Goal: Information Seeking & Learning: Find specific fact

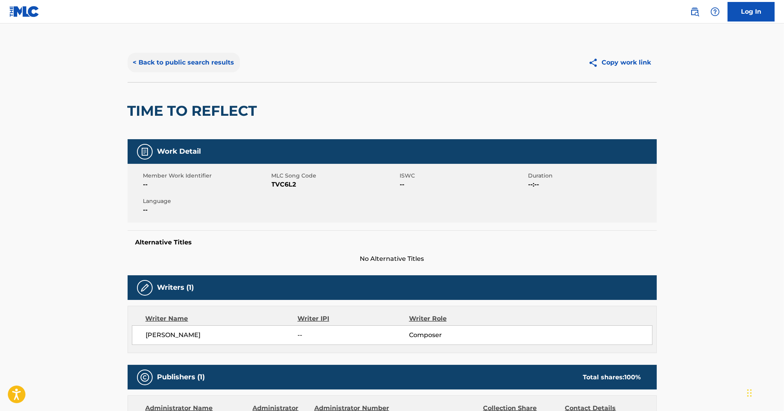
click at [154, 61] on button "< Back to public search results" at bounding box center [184, 63] width 112 height 20
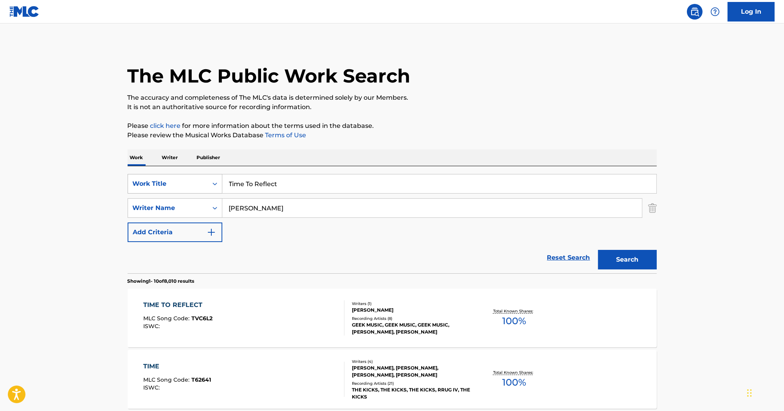
paste input "The Polyphonic Spree"
drag, startPoint x: 261, startPoint y: 206, endPoint x: 172, endPoint y: 189, distance: 90.4
click at [173, 191] on div "SearchWithCriteriaa1db1011-2b14-454d-a34b-36f3b34f9f7a Work Title Time To Refle…" at bounding box center [392, 208] width 529 height 68
type input "The Polyphonic Spree"
drag, startPoint x: 324, startPoint y: 193, endPoint x: 213, endPoint y: 154, distance: 117.2
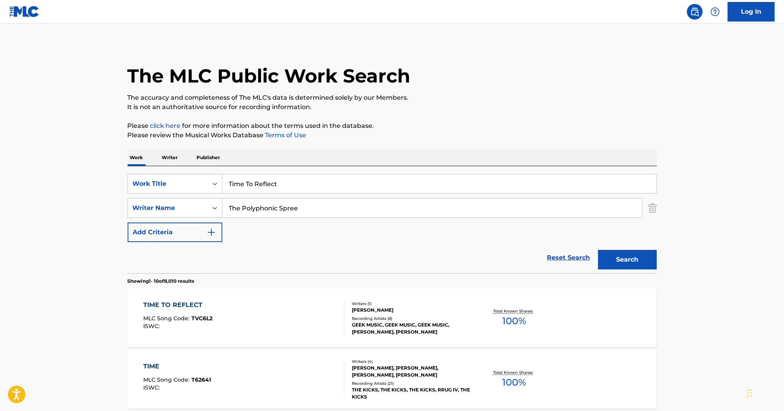
paste input "Section 1 (Have A Day Celebratory)"
type input "Section 1 (Have A Day Celebratory)"
click at [617, 254] on button "Search" at bounding box center [627, 260] width 59 height 20
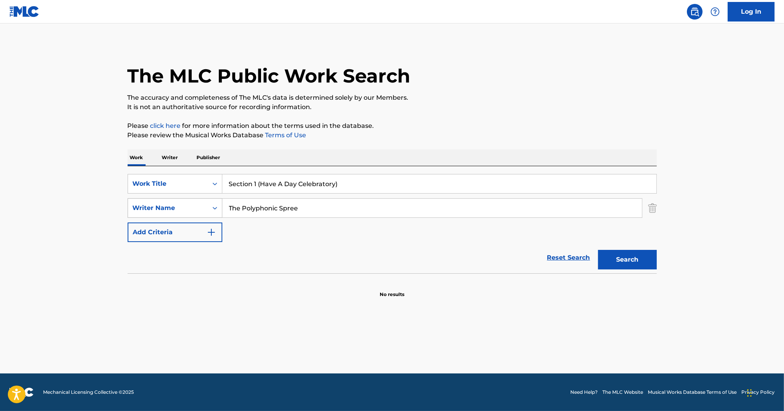
paste input "LAUGHTER"
drag, startPoint x: 315, startPoint y: 211, endPoint x: 199, endPoint y: 205, distance: 116.0
click at [199, 205] on div "SearchWithCriteriae9ae990d-6f32-4428-99b9-25183ca97154 Writer Name LAUGHTER" at bounding box center [392, 208] width 529 height 20
type input "LAUGHTER"
click at [651, 269] on button "Search" at bounding box center [627, 260] width 59 height 20
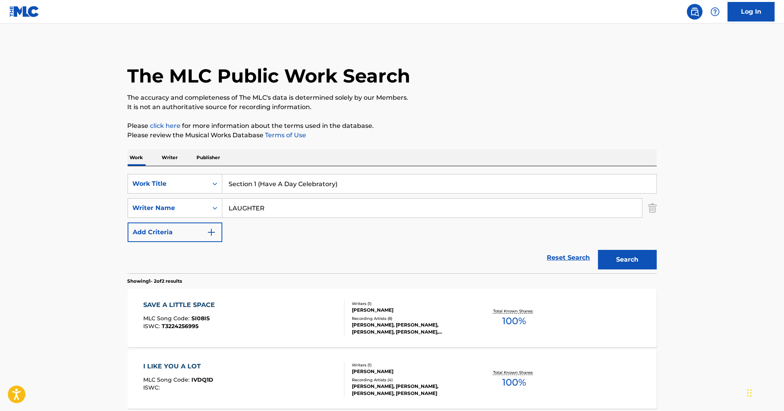
click at [355, 189] on input "Section 1 (Have A Day Celebratory)" at bounding box center [439, 184] width 434 height 19
click at [254, 184] on input "Section 1 (Have A Day Celebratory" at bounding box center [439, 184] width 434 height 19
click at [255, 185] on input "Section 1 (Have A Day Celebratory" at bounding box center [439, 184] width 434 height 19
click at [385, 183] on input "Section 1 (Have A Day Celebratory" at bounding box center [439, 184] width 434 height 19
click at [306, 178] on input "Section 1 (Have A Day Celebratory" at bounding box center [439, 184] width 434 height 19
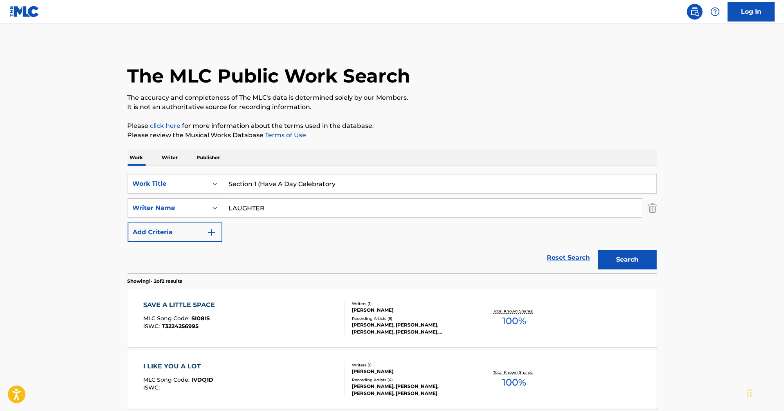
click at [306, 178] on input "Section 1 (Have A Day Celebratory" at bounding box center [439, 184] width 434 height 19
click at [364, 134] on p "Please review the Musical Works Database Terms of Use" at bounding box center [392, 135] width 529 height 9
click at [439, 99] on p "The accuracy and completeness of The MLC's data is determined solely by our Mem…" at bounding box center [392, 97] width 529 height 9
click at [434, 142] on div "The MLC Public Work Search The accuracy and completeness of The MLC's data is d…" at bounding box center [392, 244] width 548 height 403
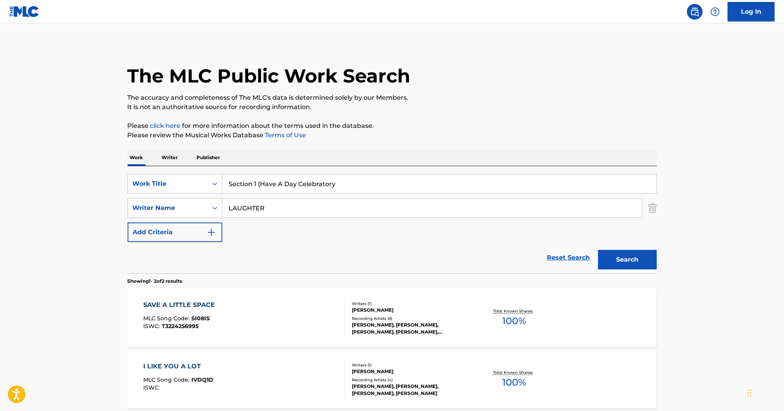
click at [260, 188] on input "Section 1 (Have A Day Celebratory" at bounding box center [439, 184] width 434 height 19
click at [256, 187] on input "Section 1 (Have A Day Celebratory" at bounding box center [439, 184] width 434 height 19
click at [257, 182] on input "Section 1 (Have A Day Celebratory" at bounding box center [439, 184] width 434 height 19
click at [260, 184] on input "Section 1 (Have A Day Celebratory" at bounding box center [439, 184] width 434 height 19
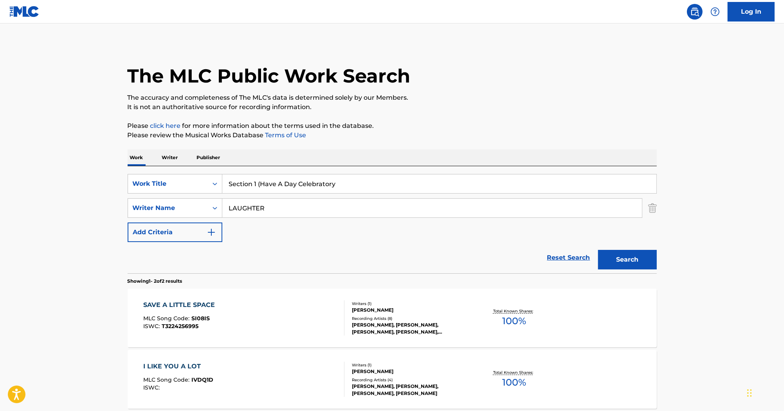
click at [350, 180] on input "Section 1 (Have A Day Celebratory" at bounding box center [439, 184] width 434 height 19
click at [350, 186] on input "Section 1 (Have A Day Celebratory)" at bounding box center [439, 184] width 434 height 19
click at [598, 250] on button "Search" at bounding box center [627, 260] width 59 height 20
click at [260, 188] on input "Section 1 (Have A Day Celebratory" at bounding box center [439, 184] width 434 height 19
click at [255, 185] on input "Section 1 (Have A Day Celebratory" at bounding box center [439, 184] width 434 height 19
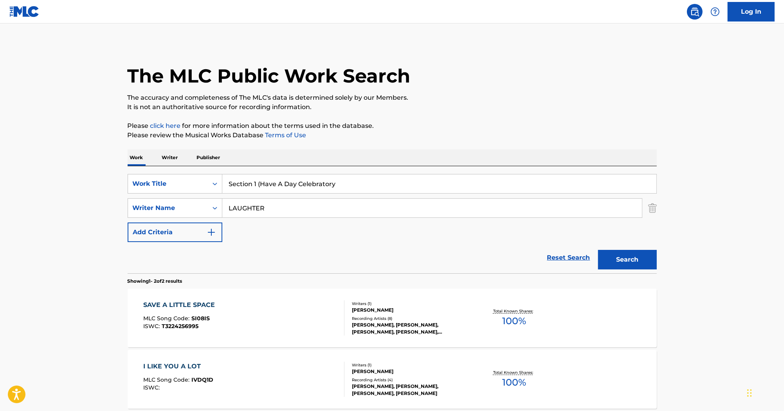
click at [260, 186] on input "Section 1 (Have A Day Celebratory" at bounding box center [439, 184] width 434 height 19
click at [620, 261] on button "Search" at bounding box center [627, 260] width 59 height 20
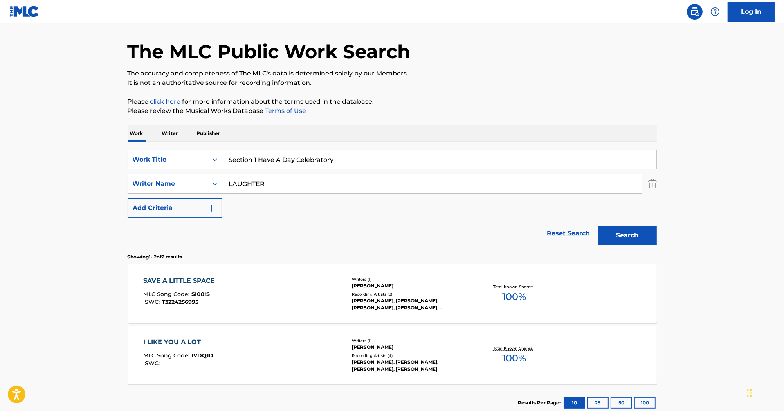
scroll to position [31, 0]
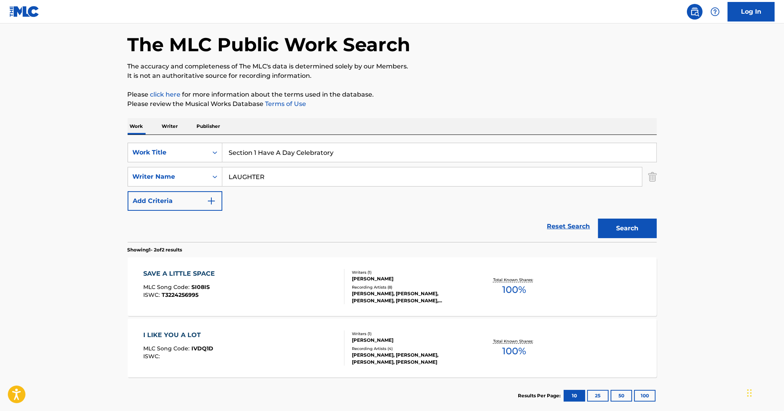
drag, startPoint x: 340, startPoint y: 158, endPoint x: 76, endPoint y: 153, distance: 263.4
click at [77, 153] on main "The MLC Public Work Search The accuracy and completeness of The MLC's data is d…" at bounding box center [392, 205] width 784 height 426
paste input "My Hero"
type input "My Hero"
drag, startPoint x: 288, startPoint y: 175, endPoint x: 172, endPoint y: 158, distance: 117.5
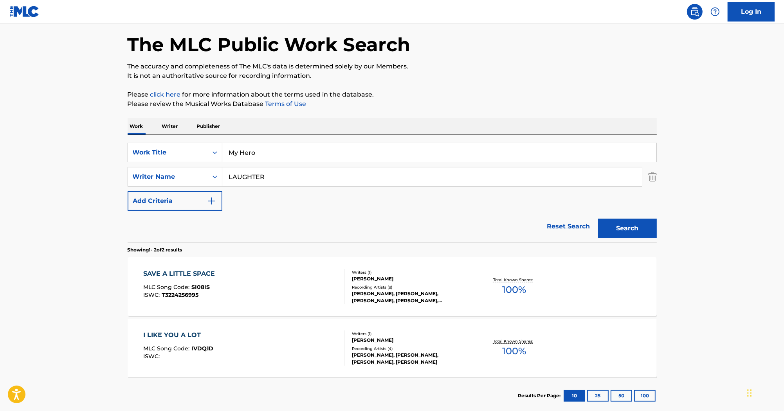
click at [172, 158] on div "SearchWithCriteriaa1db1011-2b14-454d-a34b-36f3b34f9f7a Work Title My Hero Searc…" at bounding box center [392, 177] width 529 height 68
paste input "GROHL"
type input "GROHL"
click at [627, 222] on button "Search" at bounding box center [627, 229] width 59 height 20
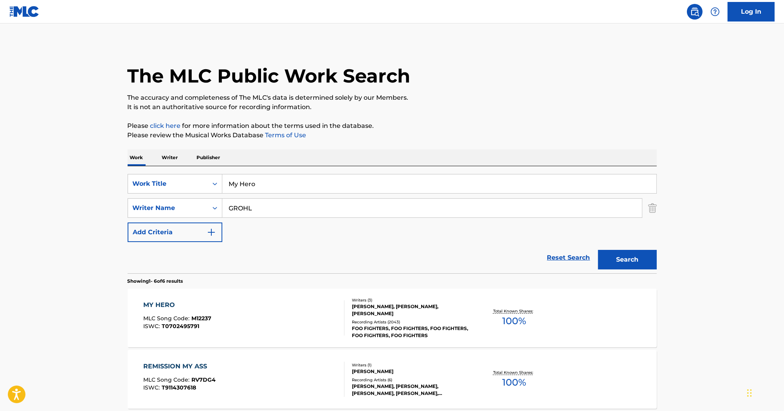
click at [170, 305] on div "MY HERO" at bounding box center [177, 305] width 68 height 9
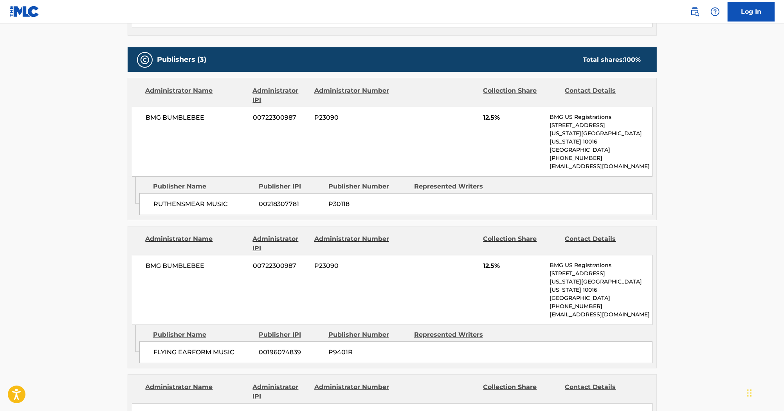
scroll to position [313, 0]
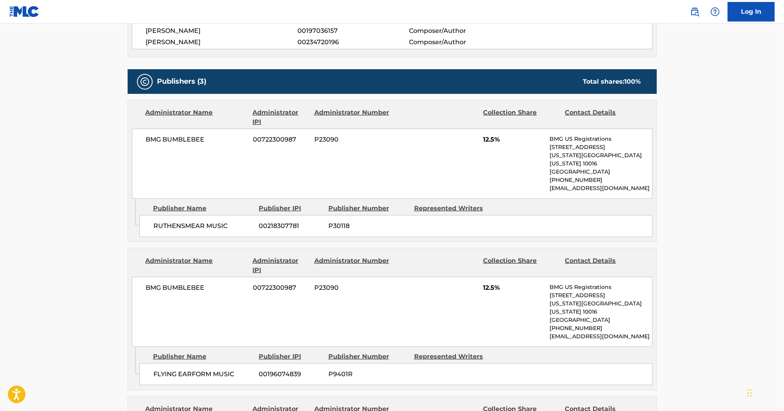
drag, startPoint x: 648, startPoint y: 51, endPoint x: 228, endPoint y: 136, distance: 428.8
click at [228, 136] on span "BMG BUMBLEBEE" at bounding box center [196, 139] width 101 height 9
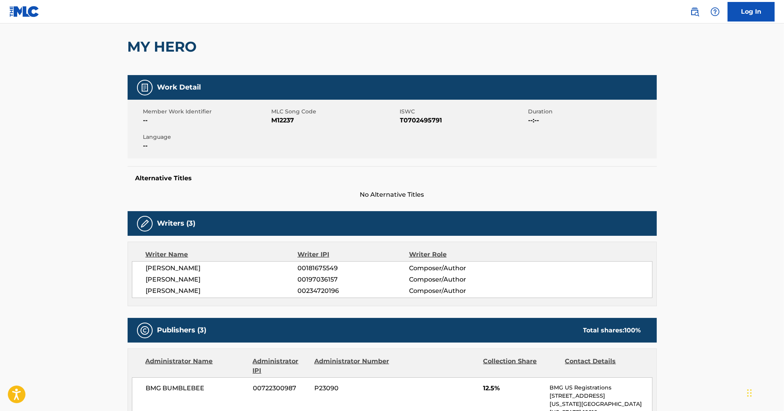
scroll to position [63, 0]
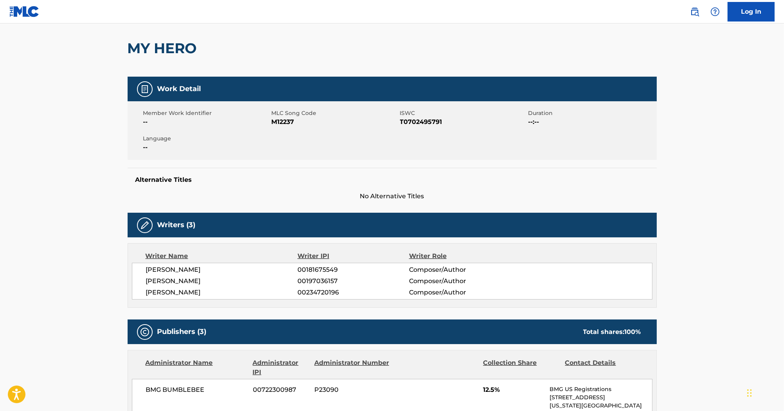
click at [291, 124] on span "M12237" at bounding box center [335, 121] width 126 height 9
copy span "M12237"
click at [418, 116] on span "ISWC" at bounding box center [463, 113] width 126 height 8
click at [418, 119] on span "T0702495791" at bounding box center [463, 121] width 126 height 9
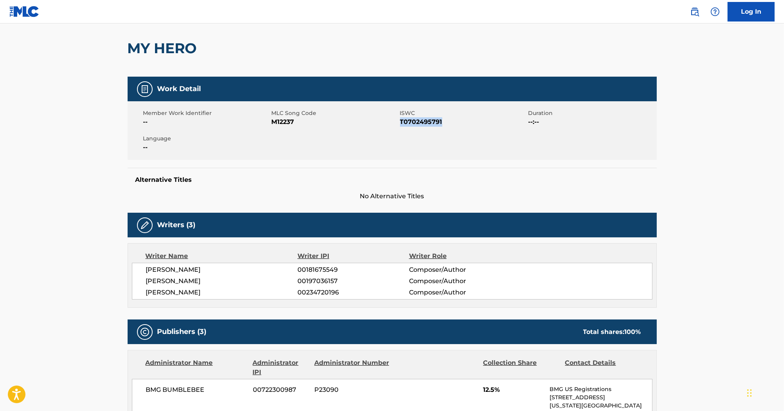
click at [418, 119] on span "T0702495791" at bounding box center [463, 121] width 126 height 9
copy span "T0702495791"
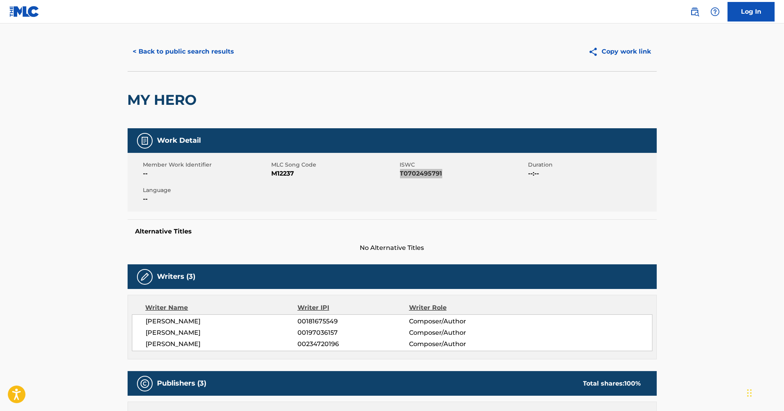
scroll to position [0, 0]
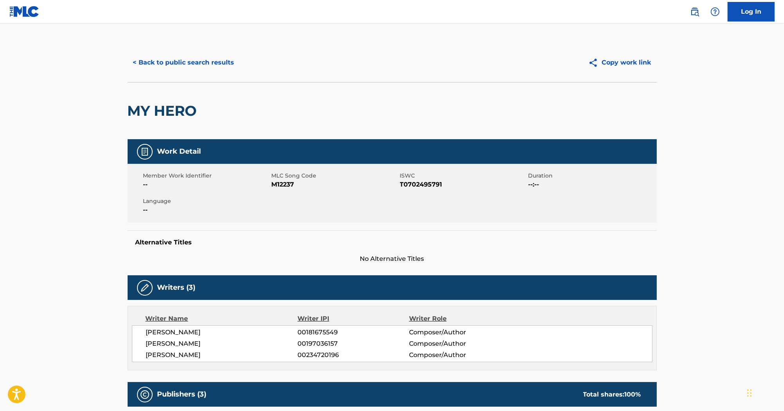
click at [214, 68] on button "< Back to public search results" at bounding box center [184, 63] width 112 height 20
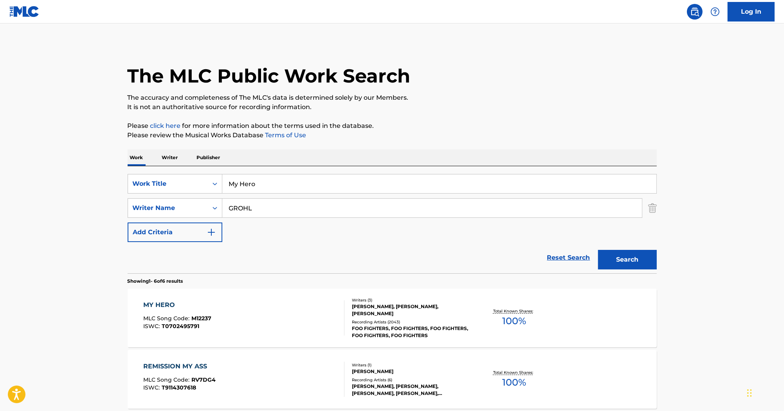
drag, startPoint x: 181, startPoint y: 171, endPoint x: 60, endPoint y: 133, distance: 126.7
click at [60, 134] on main "The MLC Public Work Search The accuracy and completeness of The MLC's data is d…" at bounding box center [392, 359] width 784 height 672
paste input "Run"
type input "Run"
click at [202, 123] on p "Please click here for more information about the terms used in the database." at bounding box center [392, 125] width 529 height 9
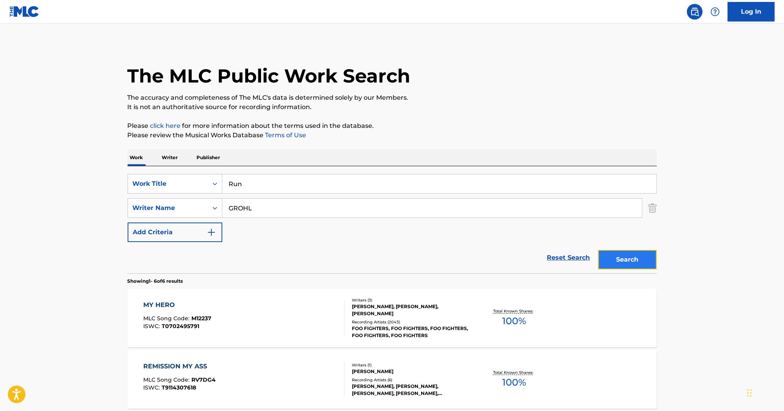
click at [632, 262] on button "Search" at bounding box center [627, 260] width 59 height 20
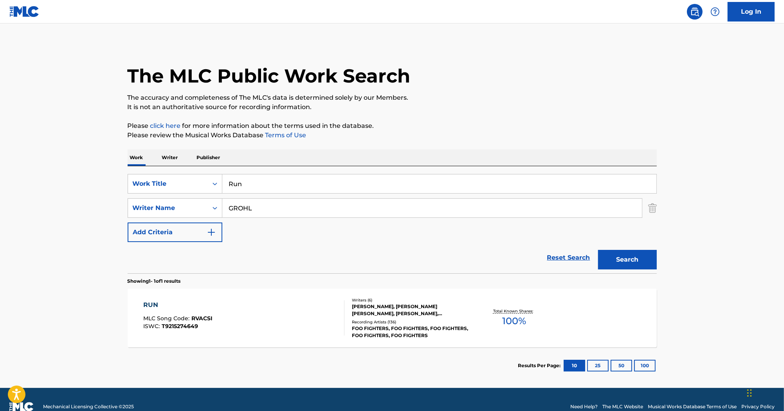
click at [211, 304] on div "RUN MLC Song Code : RVACSI ISWC : T9215274649" at bounding box center [243, 318] width 201 height 35
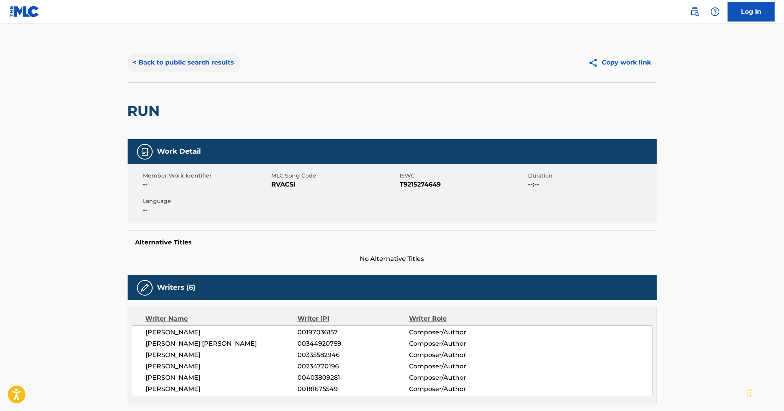
click at [201, 69] on button "< Back to public search results" at bounding box center [184, 63] width 112 height 20
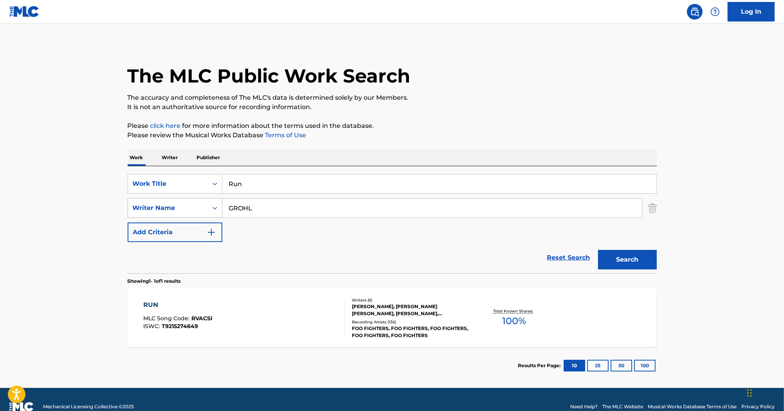
drag, startPoint x: 234, startPoint y: 211, endPoint x: 210, endPoint y: 209, distance: 23.9
click at [210, 209] on div "SearchWithCriteriae9ae990d-6f32-4428-99b9-25183ca97154 Writer Name [PERSON_NAME]" at bounding box center [392, 208] width 529 height 20
paste input "[PERSON_NAME]"
type input "[PERSON_NAME]"
click at [638, 256] on button "Search" at bounding box center [627, 260] width 59 height 20
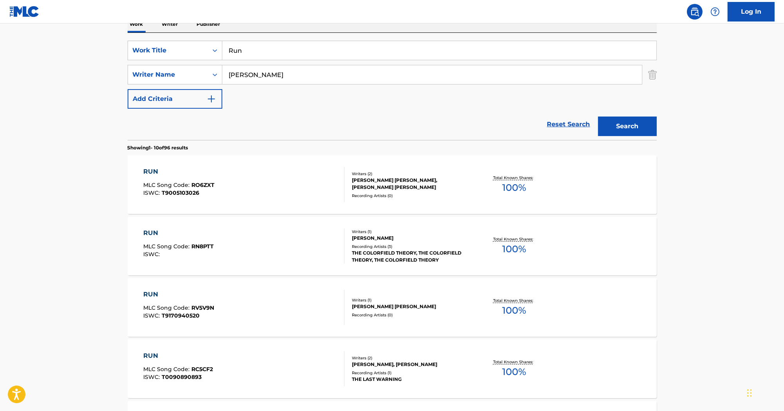
scroll to position [94, 0]
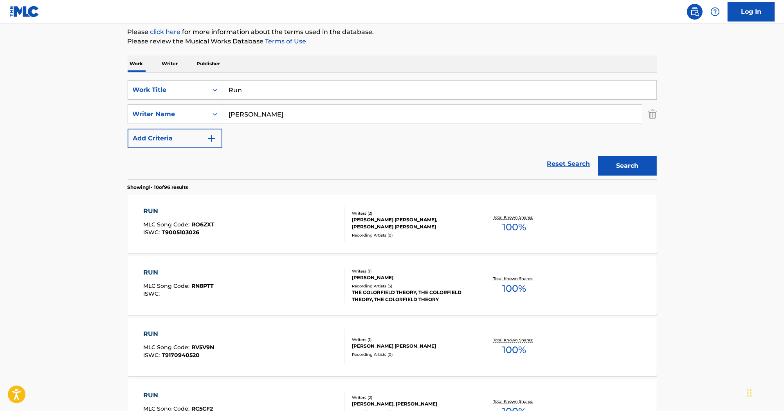
paste input "Section 3 (Days Like This Keep Me Warm)"
drag, startPoint x: 254, startPoint y: 92, endPoint x: 225, endPoint y: 85, distance: 30.7
click at [225, 85] on input "Section 3 (Days Like This Keep Me Warm)" at bounding box center [439, 90] width 434 height 19
type input "Section 3 (Days Like This Keep Me Warm)"
paste input "LAUGHTER"
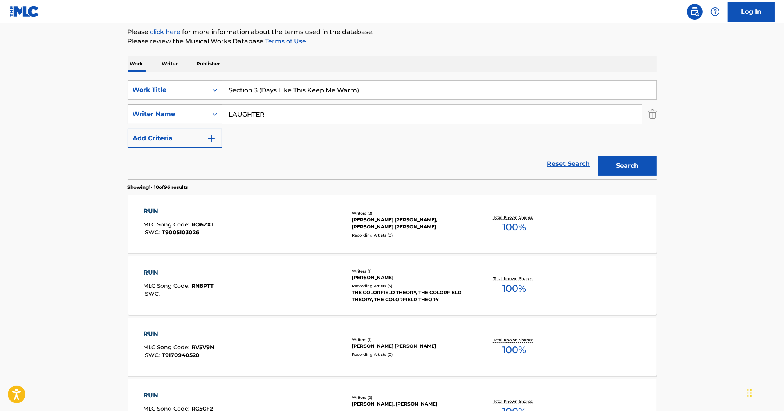
drag, startPoint x: 364, startPoint y: 112, endPoint x: 214, endPoint y: 114, distance: 149.1
click at [214, 114] on div "SearchWithCriteriae9ae990d-6f32-4428-99b9-25183ca97154 Writer Name LAUGHTER" at bounding box center [392, 114] width 529 height 20
type input "LAUGHTER"
click at [626, 160] on button "Search" at bounding box center [627, 166] width 59 height 20
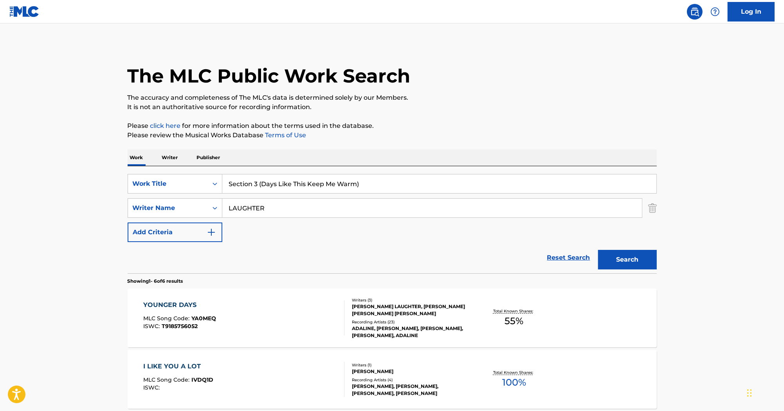
click at [262, 181] on input "Section 3 (Days Like This Keep Me Warm)" at bounding box center [439, 184] width 434 height 19
drag, startPoint x: 393, startPoint y: 179, endPoint x: 85, endPoint y: 122, distance: 313.3
click at [85, 122] on main "The MLC Public Work Search The accuracy and completeness of The MLC's data is d…" at bounding box center [392, 359] width 784 height 672
paste input "4 (La La"
click at [619, 261] on button "Search" at bounding box center [627, 260] width 59 height 20
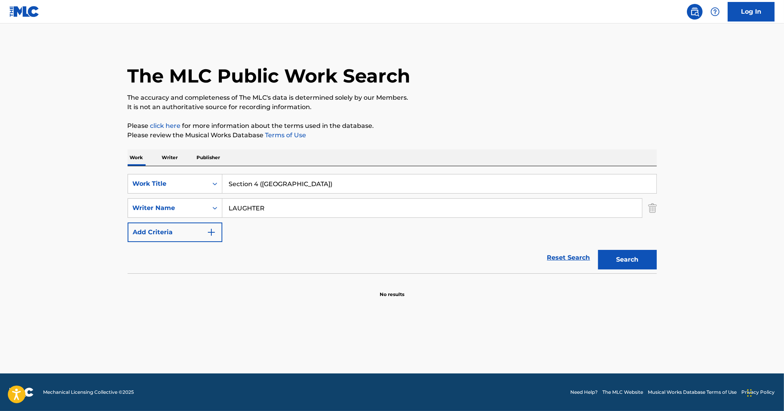
drag, startPoint x: 315, startPoint y: 182, endPoint x: 175, endPoint y: 167, distance: 140.9
click at [175, 167] on div "SearchWithCriteriaa1db1011-2b14-454d-a34b-36f3b34f9f7a Work Title Section 4 (La…" at bounding box center [392, 219] width 529 height 107
paste input "Every Little Thing Counts"
drag, startPoint x: 335, startPoint y: 187, endPoint x: 215, endPoint y: 126, distance: 135.1
click at [189, 164] on div "Work Writer Publisher SearchWithCriteriaa1db1011-2b14-454d-a34b-36f3b34f9f7a Wo…" at bounding box center [392, 223] width 529 height 149
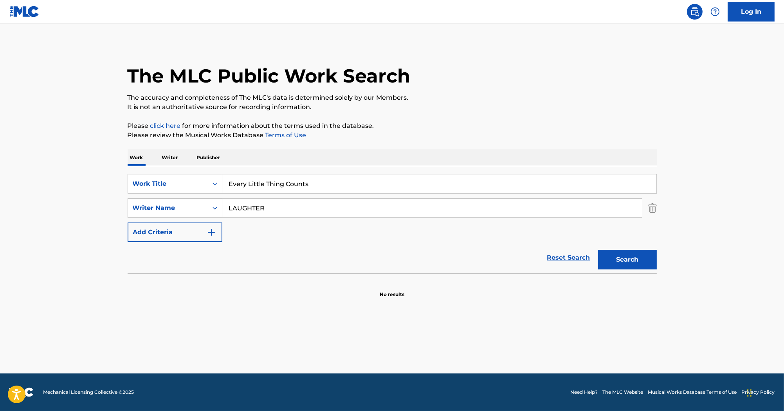
click at [231, 185] on input "Every Little Thing Counts" at bounding box center [439, 184] width 434 height 19
type input "Every Little Thing Counts"
drag, startPoint x: 180, startPoint y: 207, endPoint x: 117, endPoint y: 205, distance: 63.0
click at [117, 205] on main "The MLC Public Work Search The accuracy and completeness of The MLC's data is d…" at bounding box center [392, 198] width 784 height 350
type input "Butt"
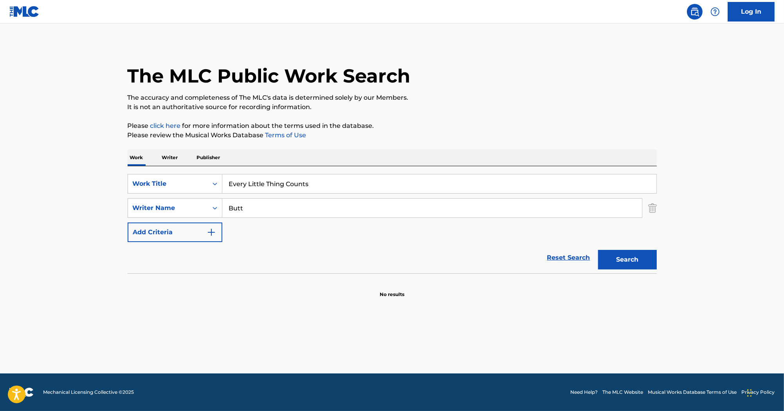
click at [598, 250] on button "Search" at bounding box center [627, 260] width 59 height 20
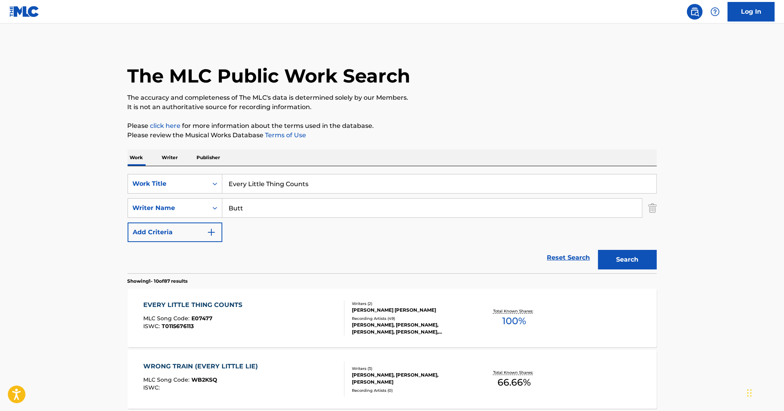
click at [201, 301] on div "EVERY LITTLE THING COUNTS" at bounding box center [194, 305] width 103 height 9
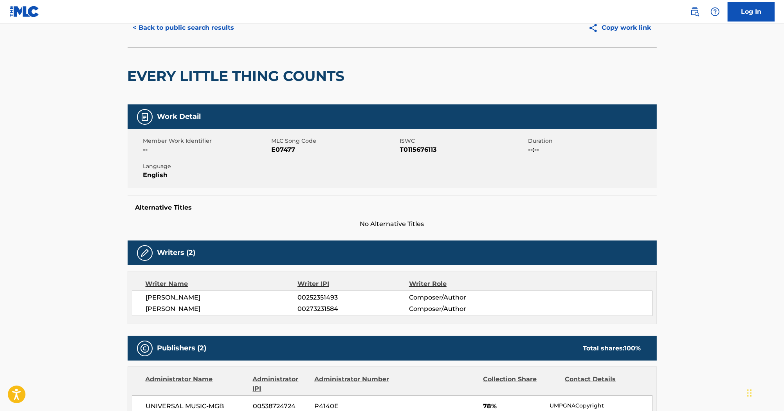
scroll to position [31, 0]
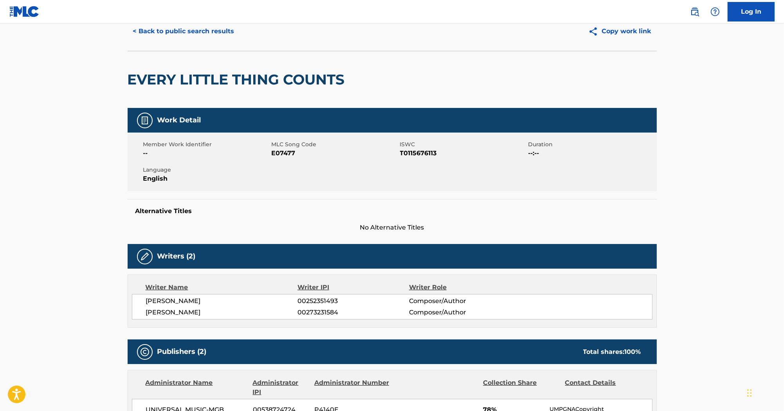
click at [282, 156] on span "E07477" at bounding box center [335, 153] width 126 height 9
drag, startPoint x: 281, startPoint y: 157, endPoint x: 277, endPoint y: 160, distance: 4.2
click at [277, 160] on div "Member Work Identifier -- MLC Song Code E07477 ISWC T0115676113 Duration --:-- …" at bounding box center [392, 162] width 529 height 59
drag, startPoint x: 277, startPoint y: 160, endPoint x: 308, endPoint y: 171, distance: 33.2
click at [308, 171] on div "Member Work Identifier -- MLC Song Code E07477 ISWC T0115676113 Duration --:-- …" at bounding box center [392, 162] width 529 height 59
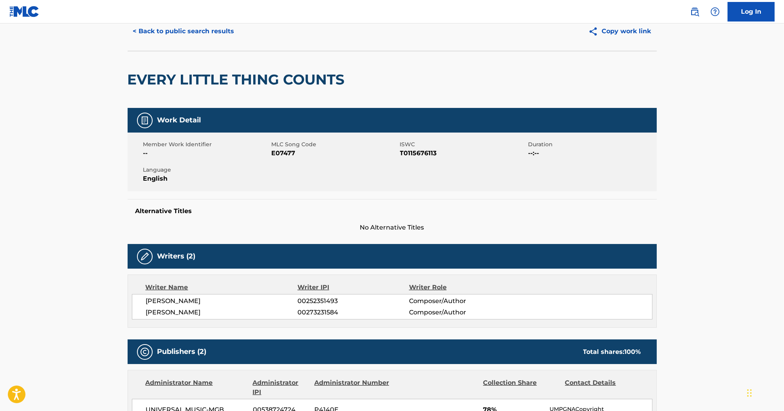
click at [292, 155] on span "E07477" at bounding box center [335, 153] width 126 height 9
copy span "E07477"
click at [415, 152] on span "T0115676113" at bounding box center [463, 153] width 126 height 9
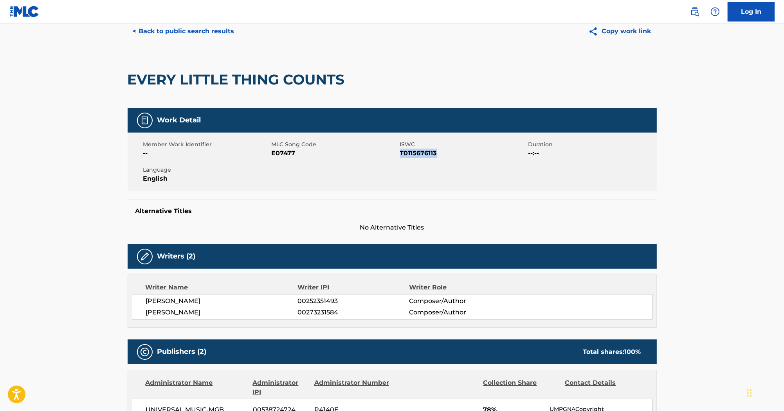
click at [415, 152] on span "T0115676113" at bounding box center [463, 153] width 126 height 9
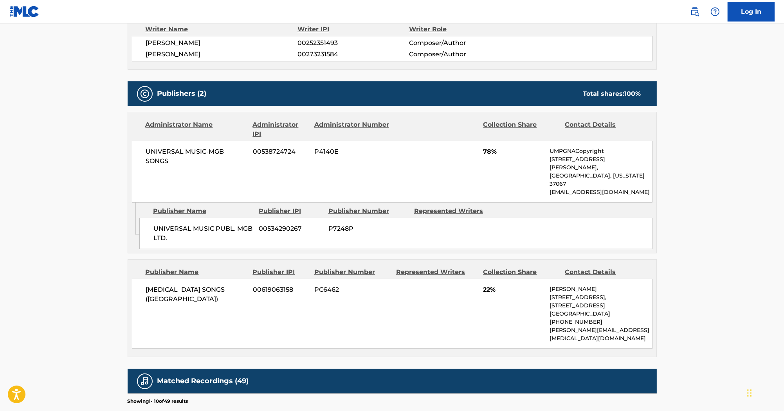
scroll to position [188, 0]
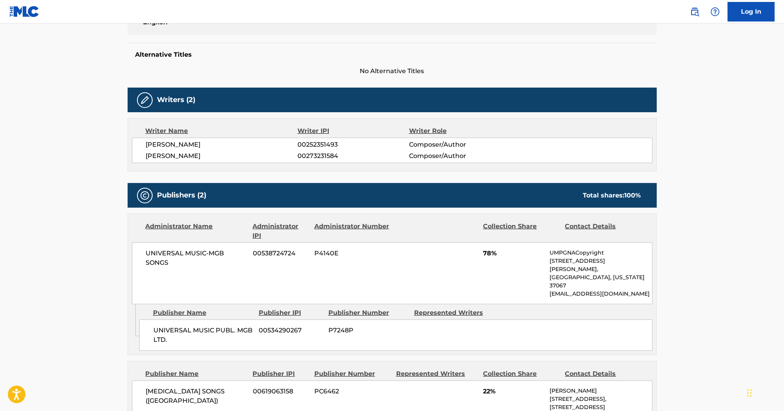
click at [199, 158] on span "[PERSON_NAME]" at bounding box center [222, 155] width 152 height 9
copy span "PINCHING"
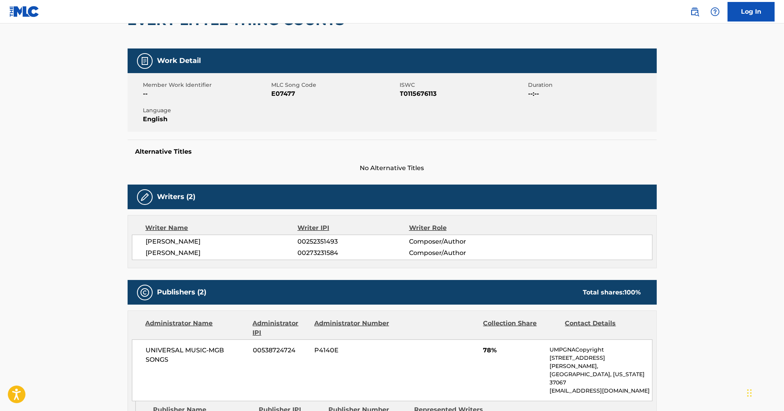
scroll to position [31, 0]
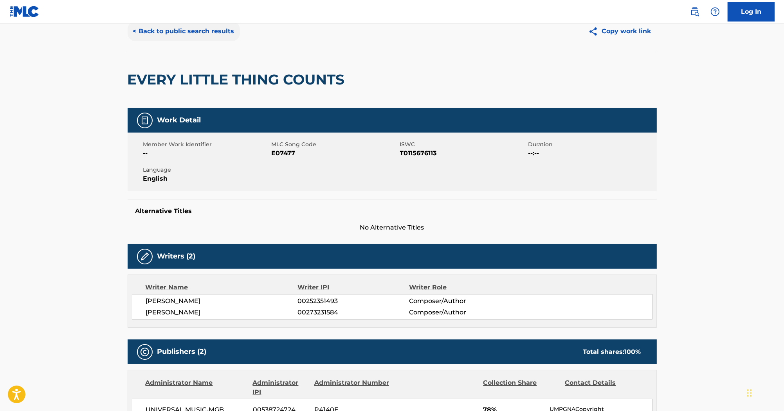
click at [228, 35] on button "< Back to public search results" at bounding box center [184, 32] width 112 height 20
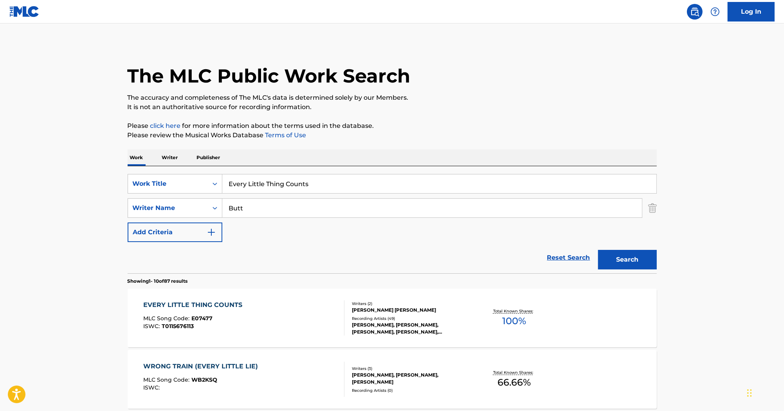
drag, startPoint x: 273, startPoint y: 186, endPoint x: 135, endPoint y: 167, distance: 139.7
click at [135, 168] on div "SearchWithCriteriaa1db1011-2b14-454d-a34b-36f3b34f9f7a Work Title Every Little …" at bounding box center [392, 219] width 529 height 107
paste input "Section 5 (Middle of the Day)"
type input "Section 5 (Middle of the Day)"
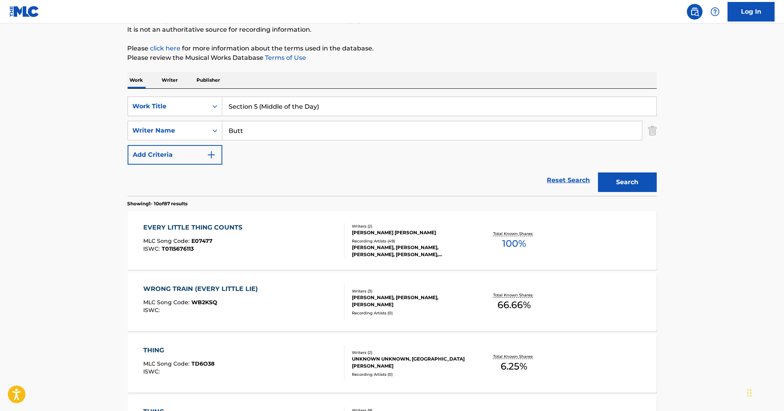
scroll to position [94, 0]
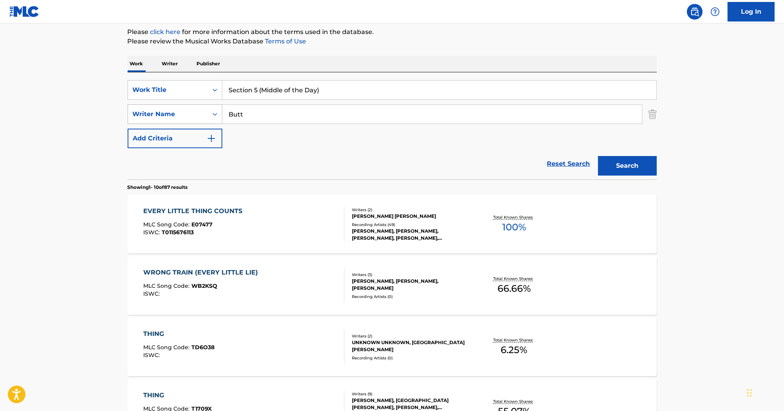
drag, startPoint x: 262, startPoint y: 117, endPoint x: 166, endPoint y: 114, distance: 96.3
click at [166, 114] on div "SearchWithCriteriae9ae990d-6f32-4428-99b9-25183ca97154 Writer Name Butt" at bounding box center [392, 114] width 529 height 20
type input "laughter"
click at [647, 168] on button "Search" at bounding box center [627, 166] width 59 height 20
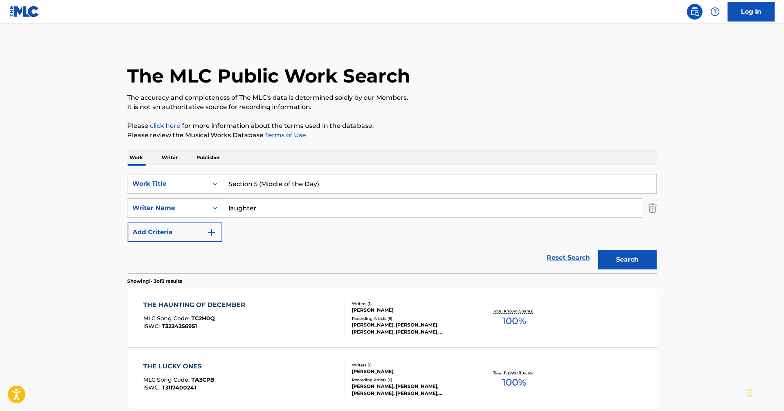
drag, startPoint x: 322, startPoint y: 187, endPoint x: 159, endPoint y: 158, distance: 165.6
click at [159, 158] on div "Work Writer Publisher SearchWithCriteriaa1db1011-2b14-454d-a34b-36f3b34f9f7a Wo…" at bounding box center [392, 328] width 529 height 358
paste input "Hot For Teacher"
type input "Hot For Teacher"
drag, startPoint x: 259, startPoint y: 205, endPoint x: 211, endPoint y: 205, distance: 48.1
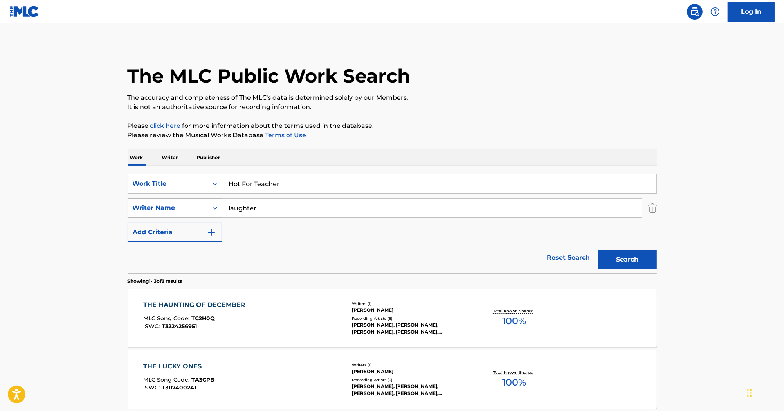
click at [211, 205] on div "SearchWithCriteriae9ae990d-6f32-4428-99b9-25183ca97154 Writer Name laughter" at bounding box center [392, 208] width 529 height 20
type input "[PERSON_NAME]"
click at [633, 259] on button "Search" at bounding box center [627, 260] width 59 height 20
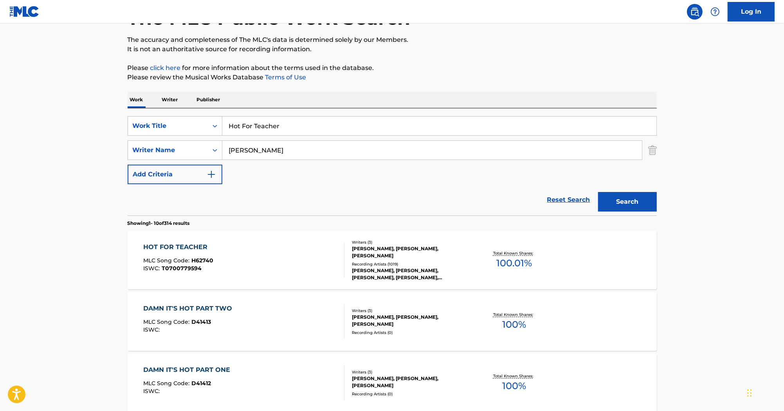
scroll to position [94, 0]
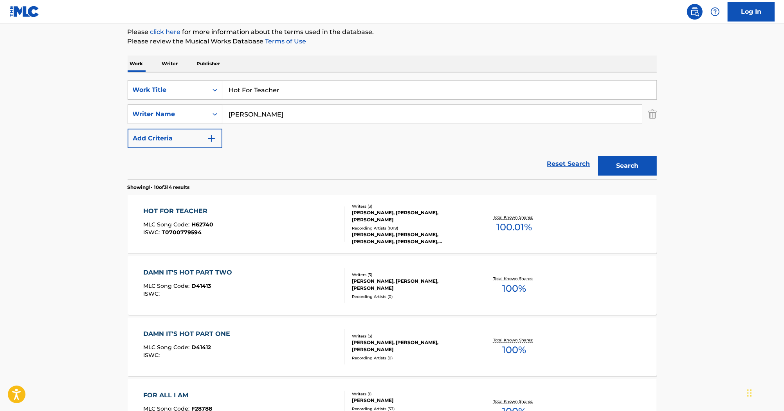
click at [196, 208] on div "HOT FOR TEACHER" at bounding box center [178, 211] width 70 height 9
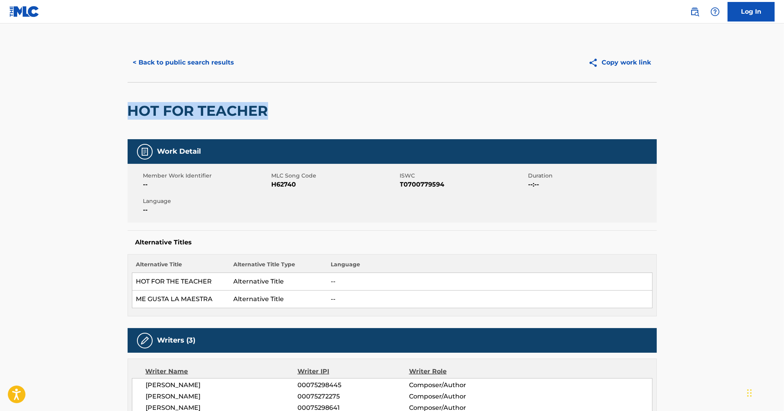
drag, startPoint x: 265, startPoint y: 115, endPoint x: 131, endPoint y: 114, distance: 134.2
click at [131, 114] on h2 "HOT FOR TEACHER" at bounding box center [200, 111] width 144 height 18
copy h2 "HOT FOR TEACHER"
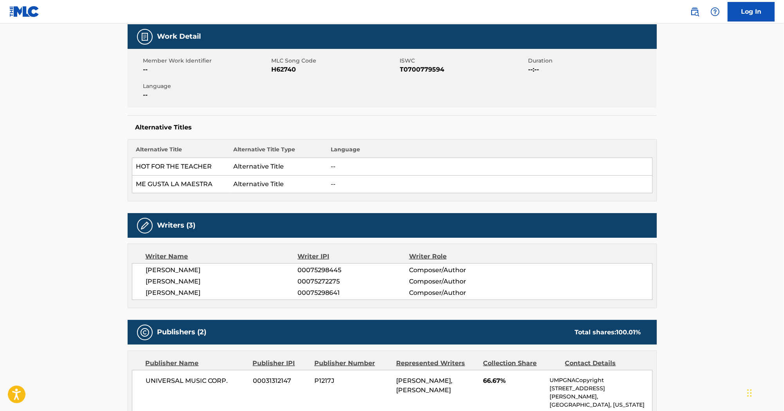
scroll to position [31, 0]
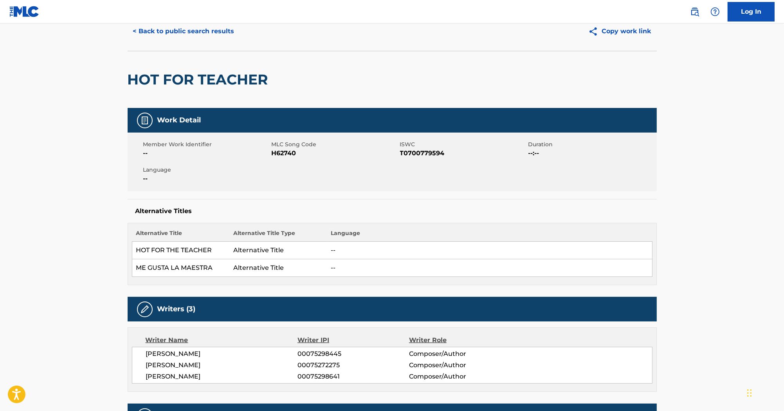
click at [281, 154] on span "H62740" at bounding box center [335, 153] width 126 height 9
copy span "H62740"
click at [433, 154] on span "T0700779594" at bounding box center [463, 153] width 126 height 9
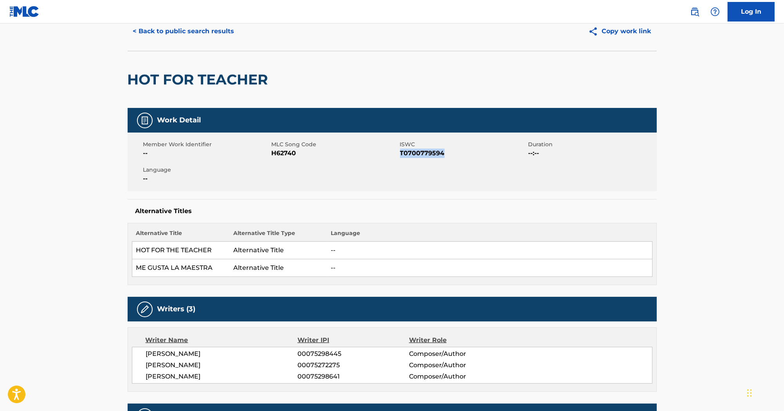
copy span "T0700779594"
